Goal: Task Accomplishment & Management: Manage account settings

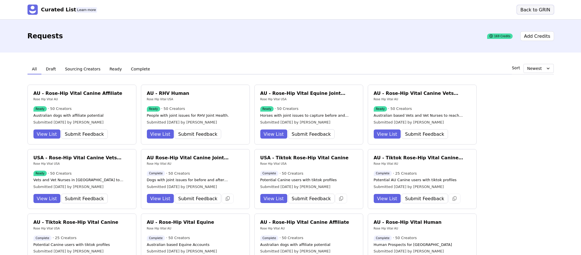
click at [533, 9] on button "Back to GRIN" at bounding box center [535, 9] width 37 height 9
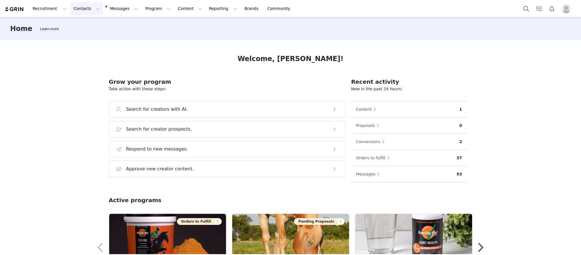
click at [81, 8] on button "Contacts Contacts" at bounding box center [86, 8] width 33 height 13
click at [77, 36] on p "Prospects" at bounding box center [78, 36] width 19 height 6
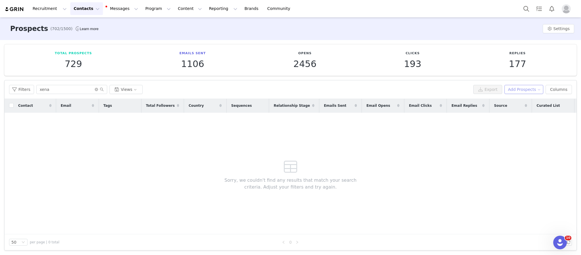
click at [515, 89] on button "Add Prospects" at bounding box center [523, 89] width 39 height 9
click at [513, 99] on span "Add a Prospect" at bounding box center [520, 101] width 30 height 6
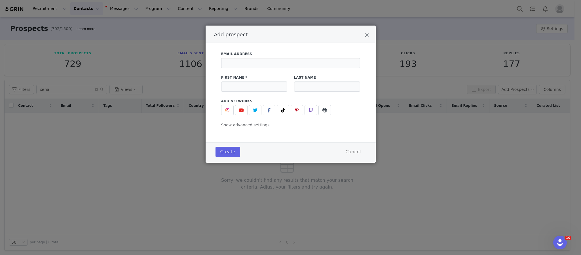
click at [277, 57] on div "Email Address" at bounding box center [290, 59] width 139 height 17
click at [277, 65] on input "Add prospect" at bounding box center [290, 63] width 139 height 10
type input "delaneyparton@gmail.com"
click at [264, 86] on input "Add prospect" at bounding box center [254, 86] width 66 height 10
type input "Delaney"
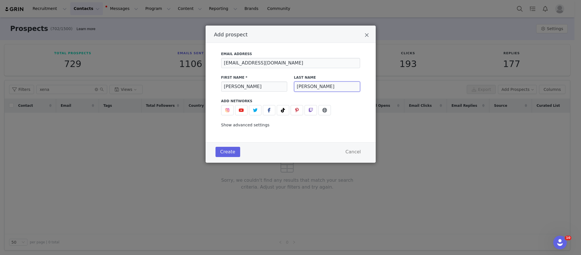
type input "Parton"
click at [233, 125] on span "Show advanced settings" at bounding box center [245, 124] width 48 height 5
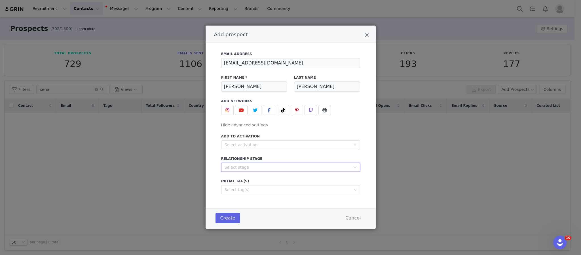
click at [231, 171] on div "Select stage" at bounding box center [289, 167] width 128 height 9
click at [231, 186] on li "In Talks" at bounding box center [290, 187] width 139 height 9
click at [231, 187] on div "Select tag(s)" at bounding box center [288, 190] width 127 height 6
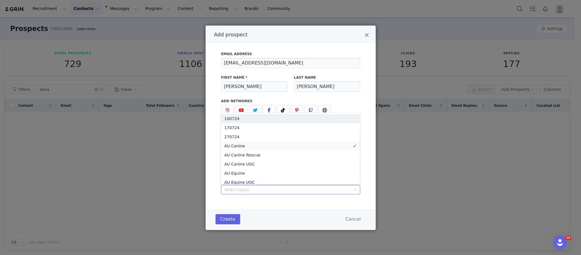
scroll to position [3, 0]
click at [238, 141] on li "AU Canine" at bounding box center [290, 142] width 139 height 9
click at [362, 99] on div "Email Address delaneyparton@gmail.com First Name * Delaney Last Name Parton Add…" at bounding box center [290, 121] width 153 height 146
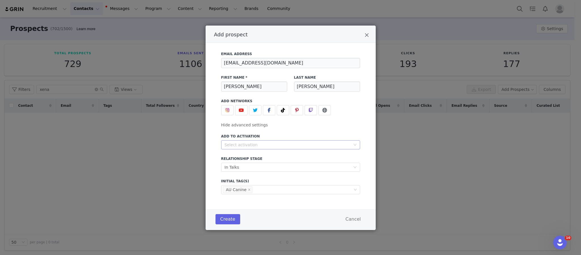
click at [239, 146] on div "Select activation" at bounding box center [288, 145] width 126 height 6
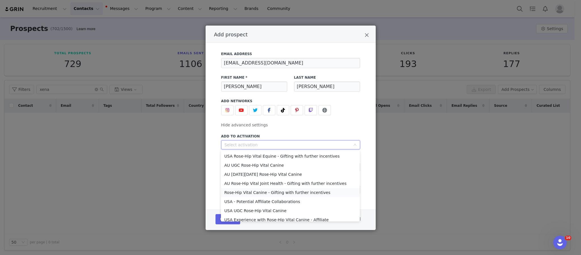
scroll to position [104, 0]
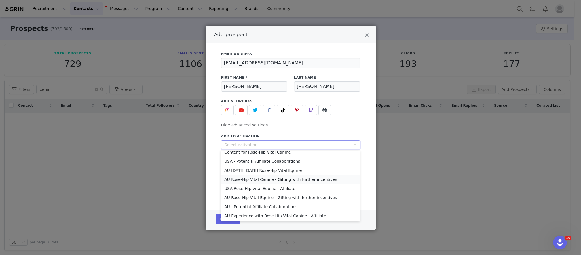
click at [277, 178] on li "AU Rose-Hip Vital Canine - Gifting with further incentives" at bounding box center [290, 179] width 139 height 9
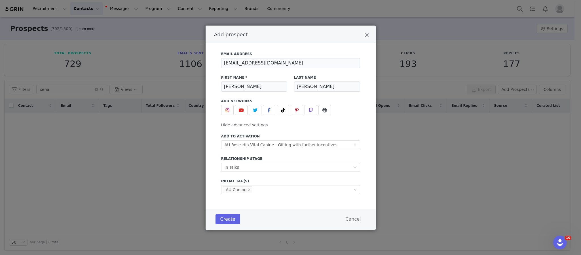
click at [277, 177] on div "Add to Activation Select activation AU Rose-Hip Vital Canine - Gifting with fur…" at bounding box center [290, 162] width 139 height 64
click at [228, 112] on img "Add prospect" at bounding box center [227, 110] width 5 height 5
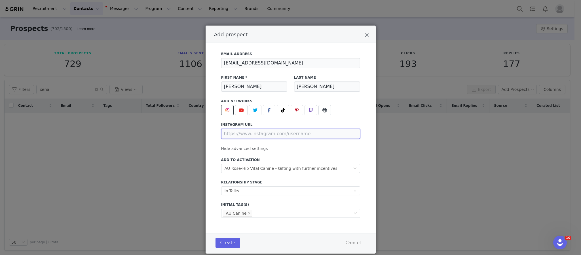
click at [239, 133] on input "Add prospect" at bounding box center [290, 133] width 139 height 10
paste input "https://www.instagram.com/laneygrace.andk9s/"
type input "https://www.instagram.com/laneygrace.andk9s/"
click at [350, 154] on div "Add to Activation Select activation AU Rose-Hip Vital Canine - Gifting with fur…" at bounding box center [291, 165] width 146 height 22
click at [228, 243] on button "Create" at bounding box center [227, 242] width 25 height 10
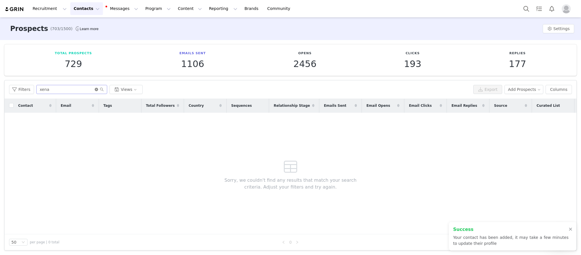
click at [95, 90] on icon "icon: close-circle" at bounding box center [96, 89] width 3 height 3
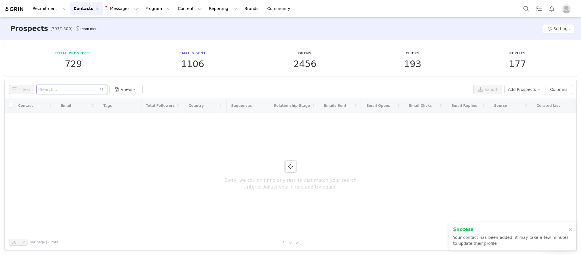
click at [83, 90] on input "text" at bounding box center [71, 89] width 71 height 9
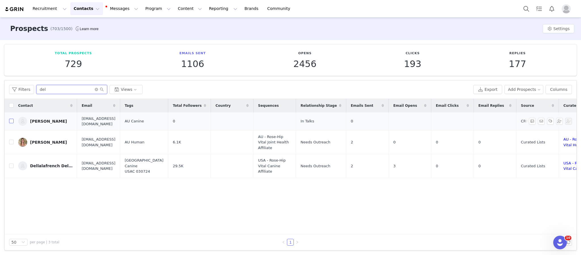
type input "del"
click at [13, 120] on input "checkbox" at bounding box center [11, 121] width 5 height 5
checkbox input "true"
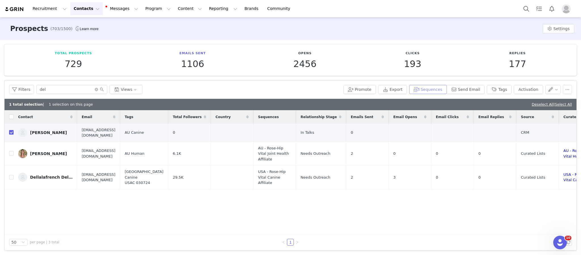
click at [427, 87] on button "Sequences" at bounding box center [427, 89] width 37 height 9
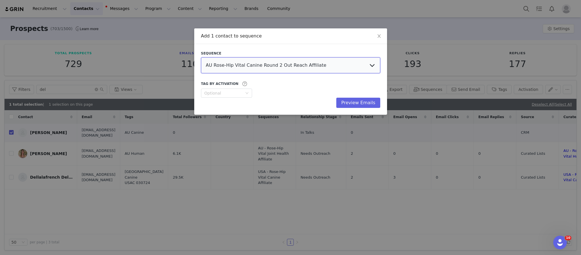
click at [346, 63] on select "AU Rose-Hip Vital Canine Round 2 Out Reach Affiliate AU - UGC Rose-Hip Vital Ca…" at bounding box center [290, 65] width 179 height 16
select select "722c7d2a-71a7-46e8-8422-76197db8271a"
click at [201, 57] on select "AU Rose-Hip Vital Canine Round 2 Out Reach Affiliate AU - UGC Rose-Hip Vital Ca…" at bounding box center [290, 65] width 179 height 16
click at [353, 100] on button "Preview Emails" at bounding box center [358, 103] width 44 height 10
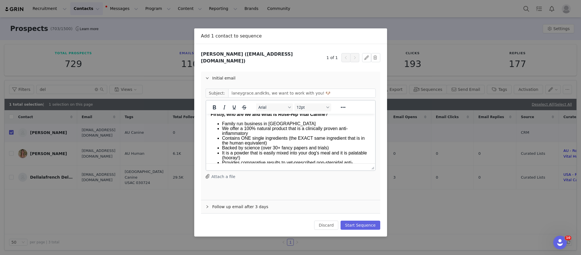
scroll to position [43, 0]
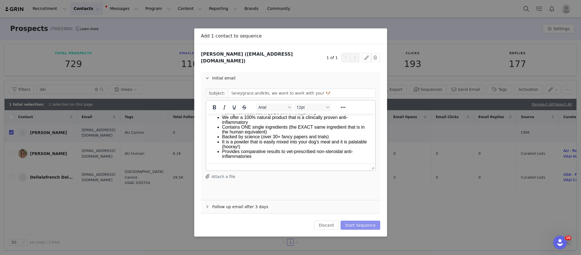
click at [359, 220] on button "Start Sequence" at bounding box center [361, 224] width 40 height 9
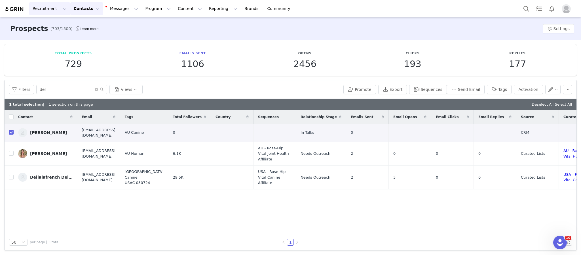
click at [46, 10] on button "Recruitment Recruitment" at bounding box center [49, 8] width 41 height 13
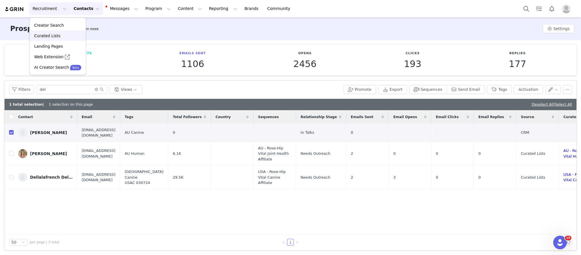
click at [54, 36] on p "Curated Lists" at bounding box center [47, 36] width 26 height 6
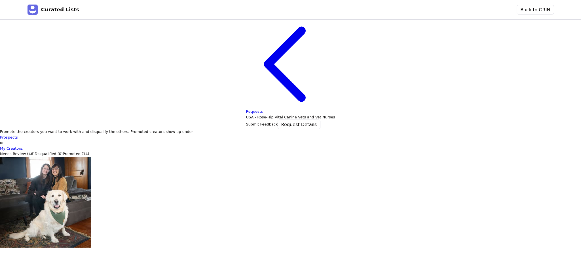
click at [233, 54] on div at bounding box center [226, 51] width 51 height 6
type input "vet"
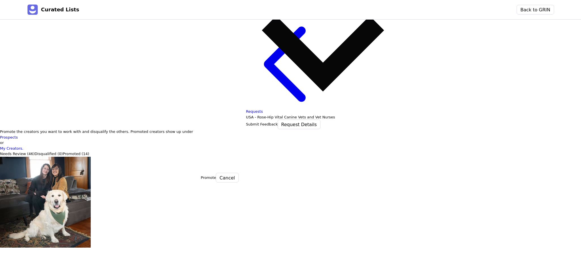
type input "y"
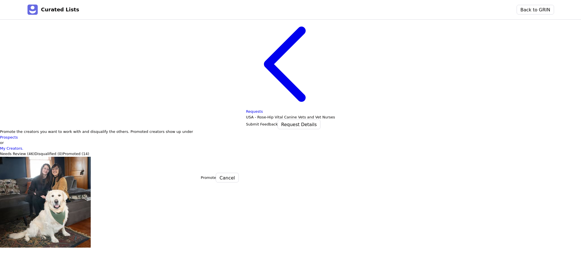
type input "usa"
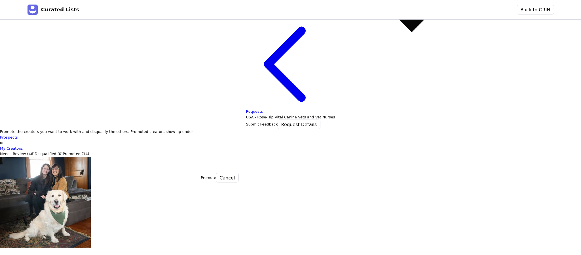
click at [231, 151] on div "Needs Outreach" at bounding box center [411, 148] width 421 height 6
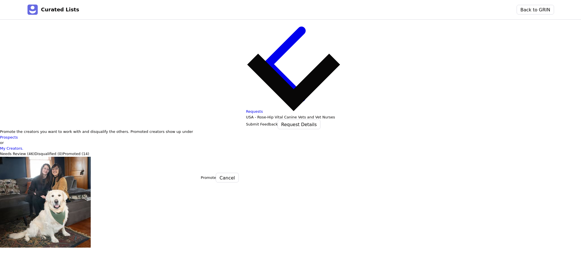
click at [216, 174] on button "Promote" at bounding box center [208, 177] width 15 height 6
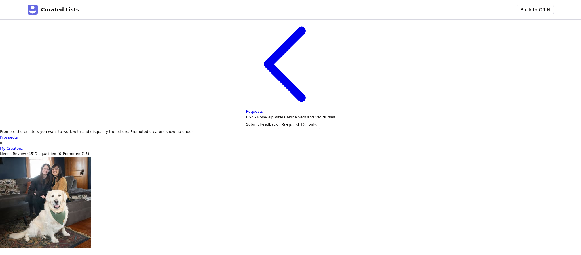
scroll to position [100, 0]
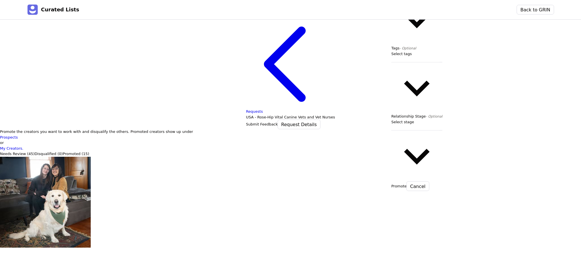
click at [419, 130] on div at bounding box center [416, 127] width 51 height 6
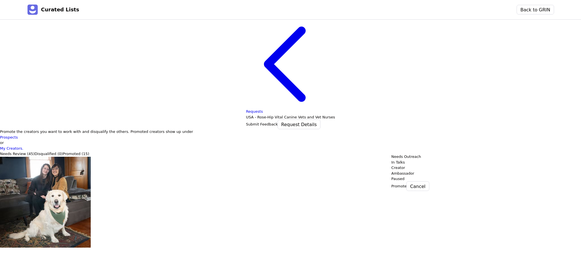
type input "vet"
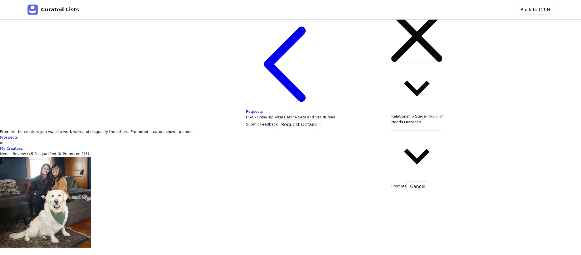
click at [407, 183] on button "Promote" at bounding box center [398, 186] width 15 height 6
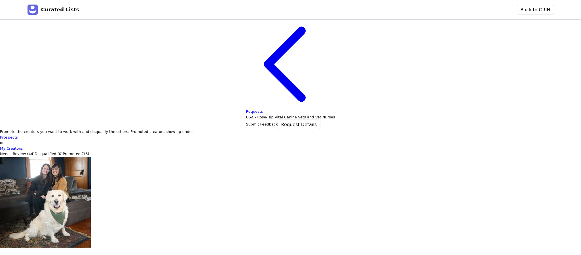
scroll to position [0, 0]
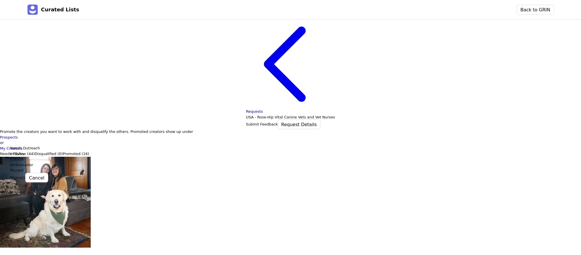
click at [38, 151] on div "Needs Outreach" at bounding box center [220, 148] width 421 height 6
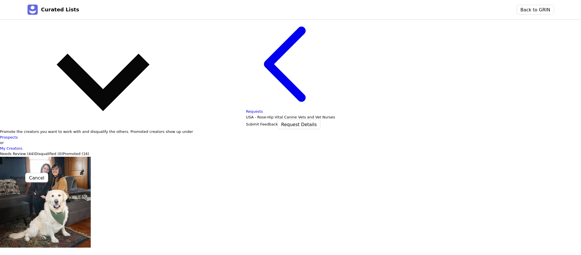
click at [26, 174] on button "Promote" at bounding box center [17, 177] width 15 height 6
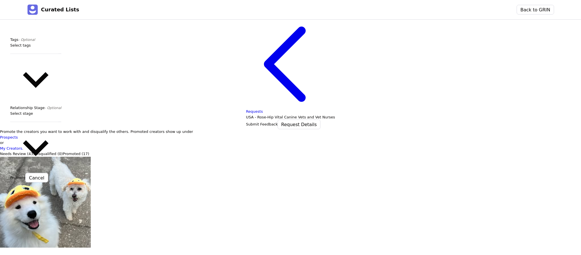
click at [61, 37] on div at bounding box center [35, 11] width 51 height 51
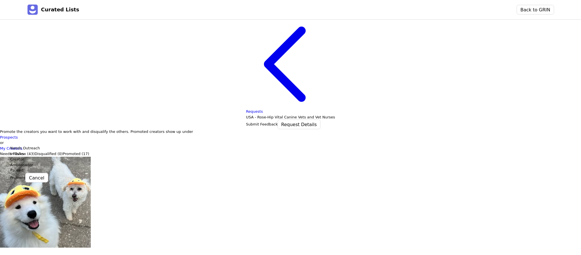
click at [38, 151] on div "Needs Outreach" at bounding box center [220, 148] width 421 height 6
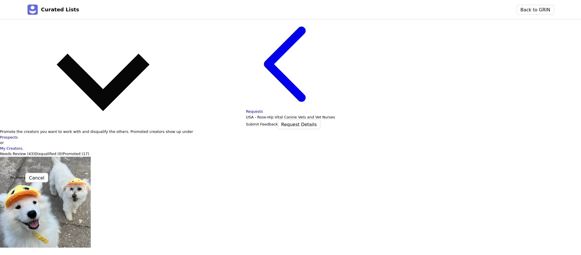
click at [26, 174] on button "Promote" at bounding box center [17, 177] width 15 height 6
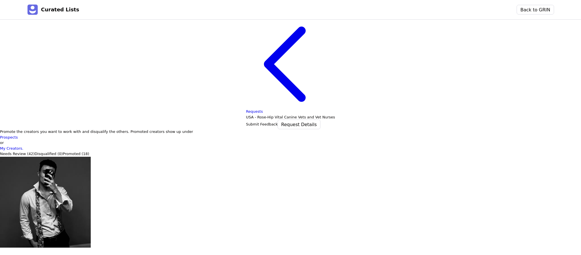
click at [420, 122] on div at bounding box center [416, 119] width 51 height 6
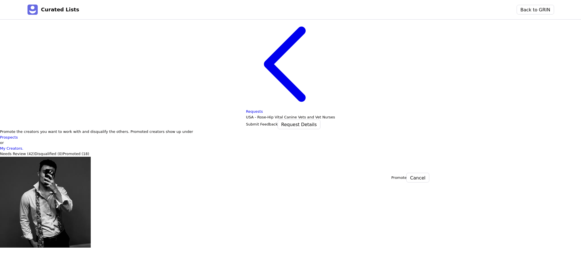
type input "vet"
drag, startPoint x: 410, startPoint y: 170, endPoint x: 397, endPoint y: 160, distance: 17.0
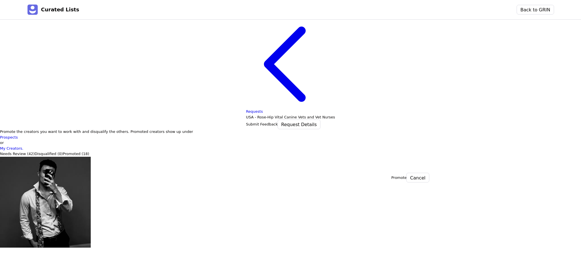
type input "vet"
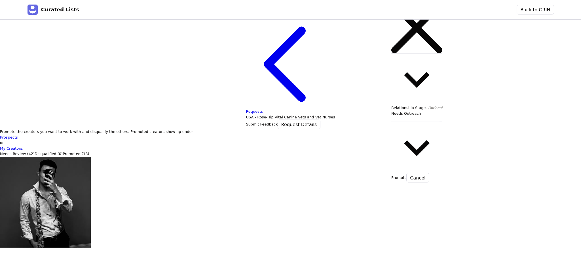
click at [407, 174] on button "Promote" at bounding box center [398, 177] width 15 height 6
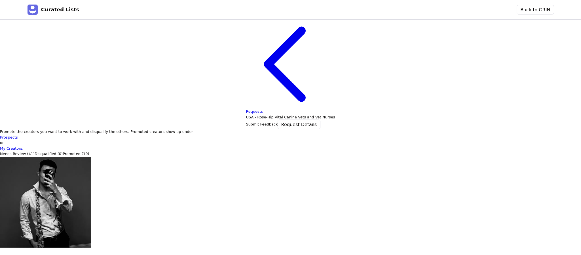
click at [86, 121] on div at bounding box center [69, 118] width 50 height 6
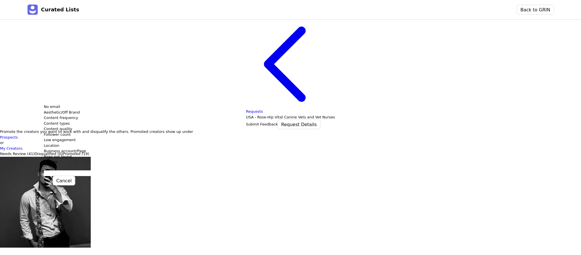
click at [85, 115] on div "Aesthetic/Off Brand" at bounding box center [260, 112] width 432 height 6
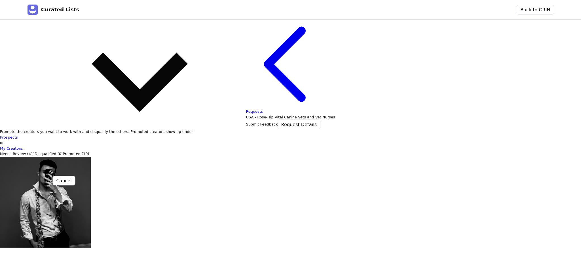
click at [53, 178] on button "Save" at bounding box center [48, 181] width 9 height 6
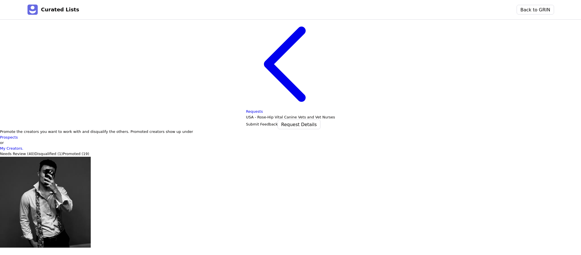
scroll to position [14, 0]
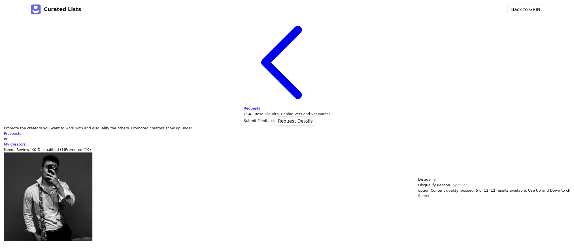
scroll to position [50, 0]
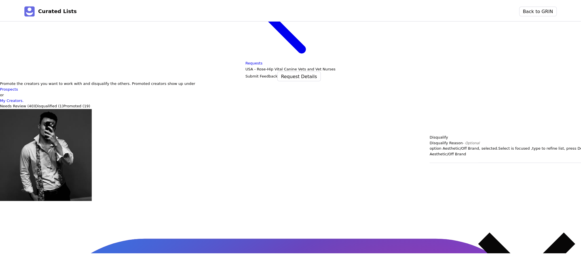
scroll to position [0, 0]
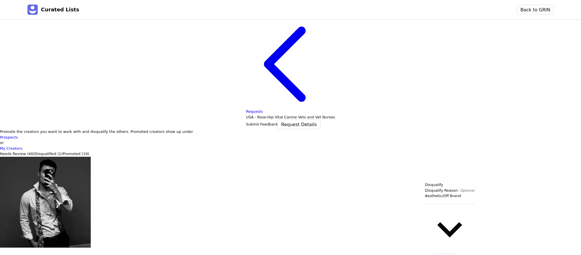
click at [434, 254] on button "Save" at bounding box center [429, 258] width 9 height 6
drag, startPoint x: 438, startPoint y: 170, endPoint x: 422, endPoint y: 176, distance: 16.5
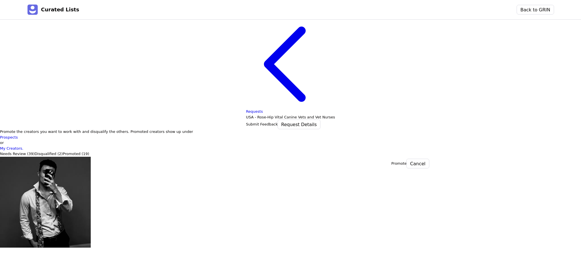
type input "vet"
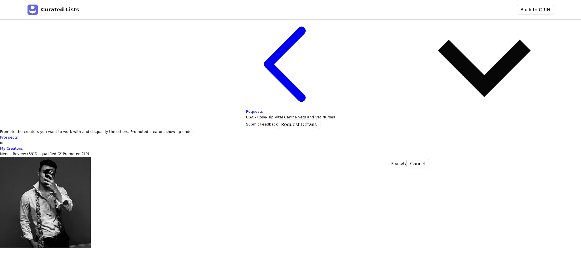
click at [407, 160] on button "Promote" at bounding box center [398, 163] width 15 height 6
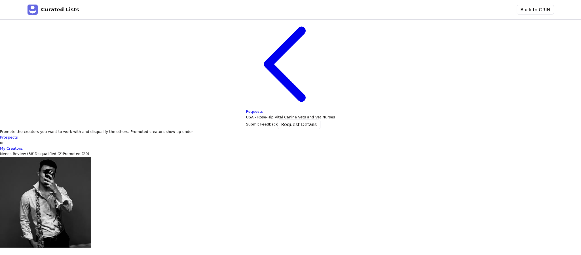
scroll to position [19, 0]
drag, startPoint x: 437, startPoint y: 170, endPoint x: 424, endPoint y: 169, distance: 13.7
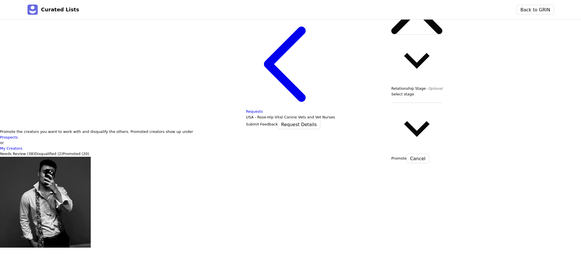
drag, startPoint x: 409, startPoint y: 151, endPoint x: 401, endPoint y: 142, distance: 12.2
click at [401, 102] on div "Select stage" at bounding box center [416, 96] width 51 height 11
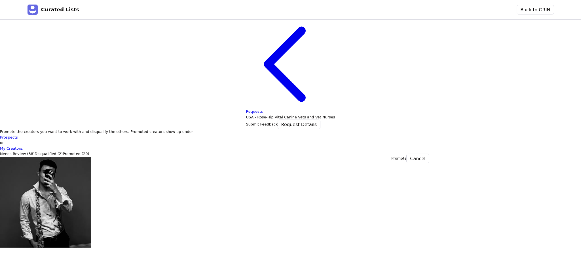
type input "vet"
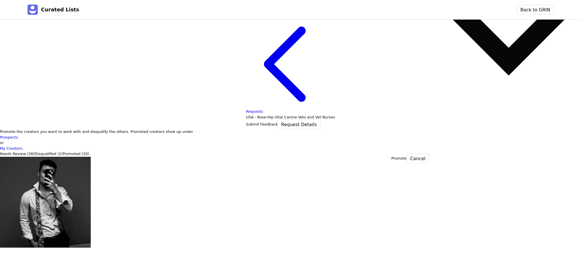
click at [407, 155] on button "Promote" at bounding box center [398, 158] width 15 height 6
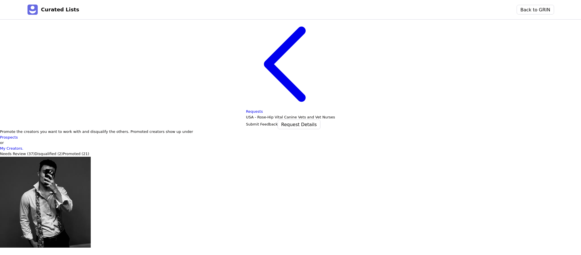
scroll to position [14, 0]
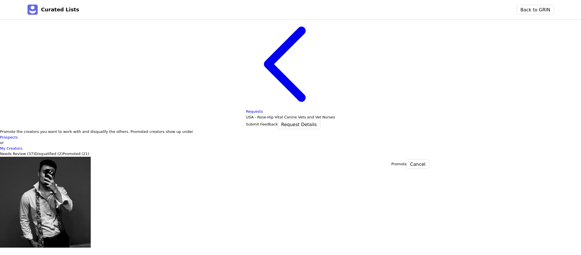
type input "vet"
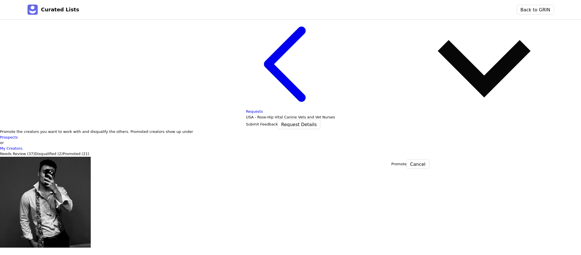
click at [404, 161] on button "Promote" at bounding box center [398, 164] width 15 height 6
